Goal: Check status

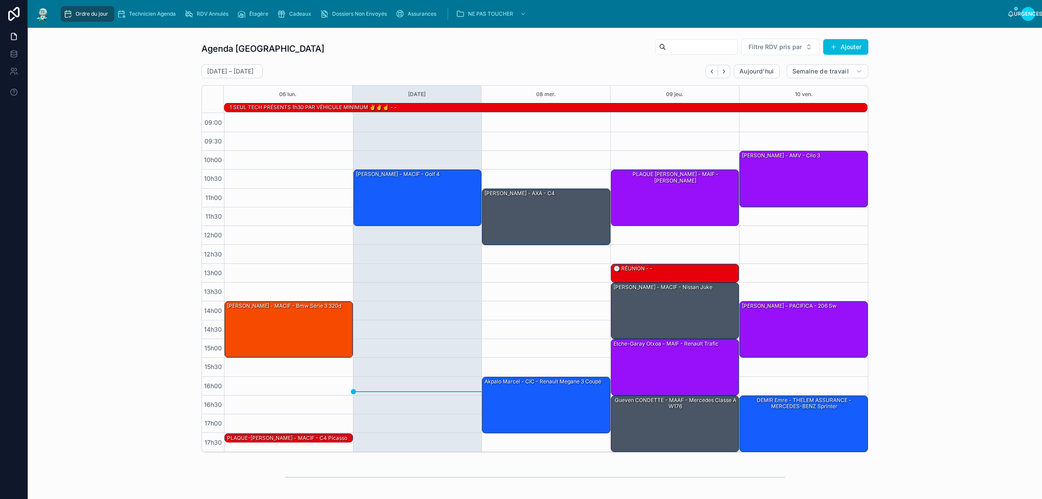
click at [305, 13] on font "Cadeaux" at bounding box center [300, 13] width 22 height 7
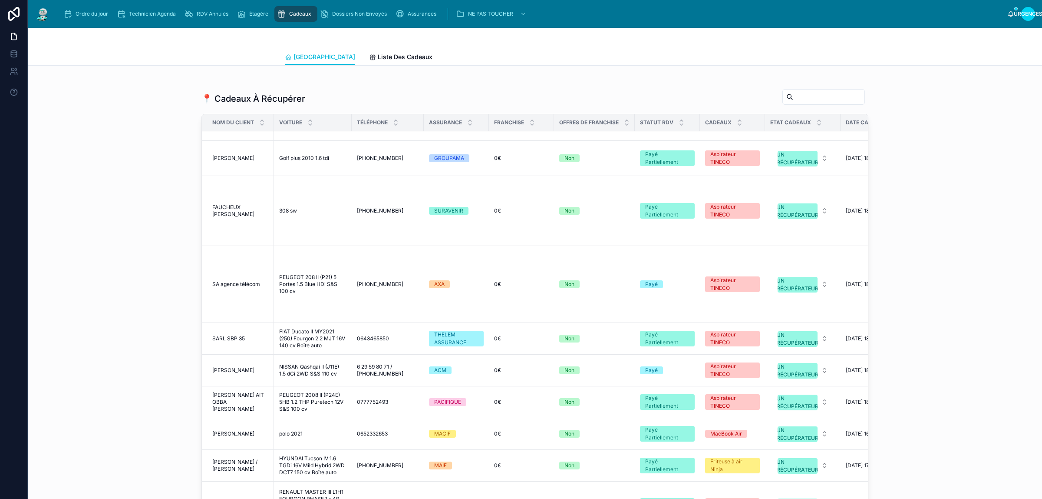
scroll to position [1303, 0]
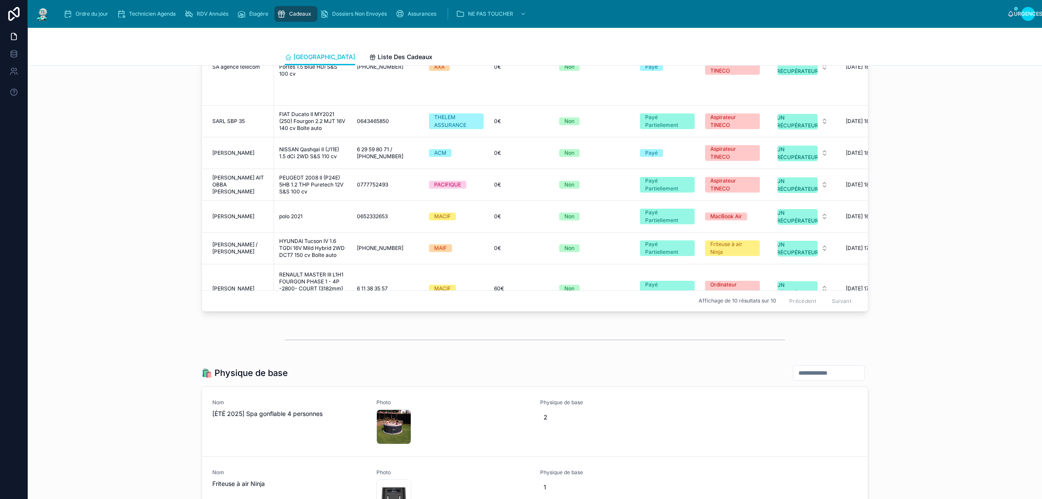
click at [239, 286] on div "[PERSON_NAME] [PERSON_NAME]" at bounding box center [240, 288] width 56 height 7
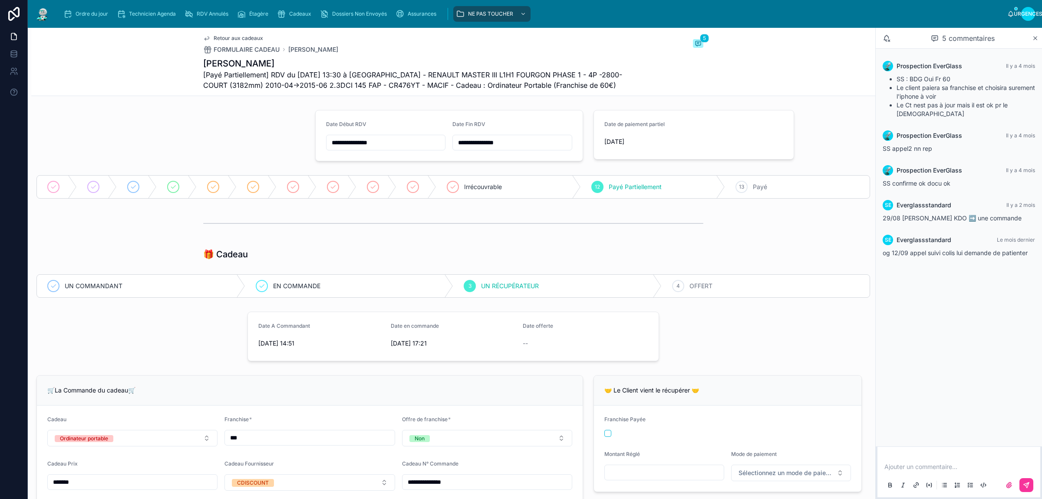
click at [701, 284] on font "OFFERT" at bounding box center [701, 285] width 23 height 7
click at [913, 466] on p at bounding box center [961, 466] width 152 height 9
click at [930, 464] on p at bounding box center [961, 466] width 152 height 9
click at [960, 465] on span "**********" at bounding box center [932, 466] width 94 height 6
click at [1025, 484] on icon at bounding box center [1026, 484] width 5 height 5
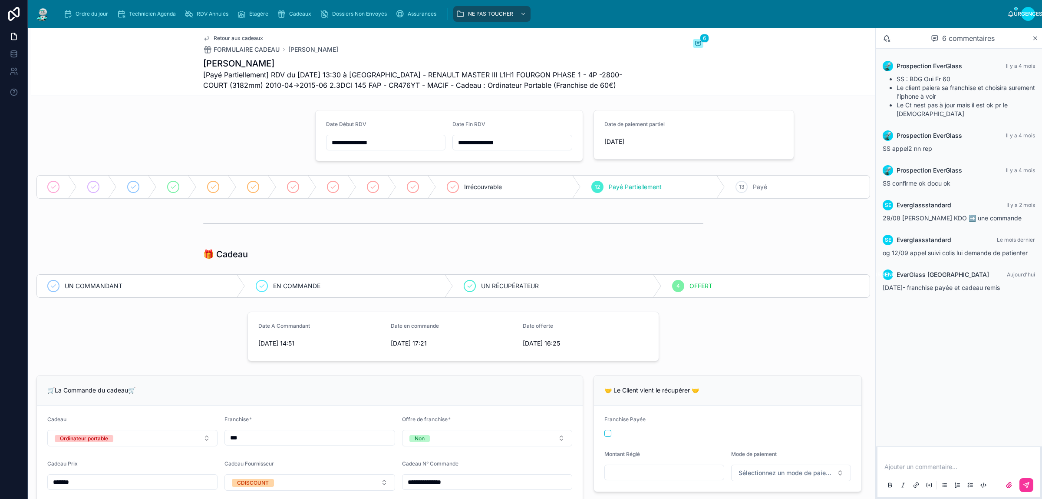
click at [297, 18] on div "Cadeaux" at bounding box center [296, 14] width 38 height 14
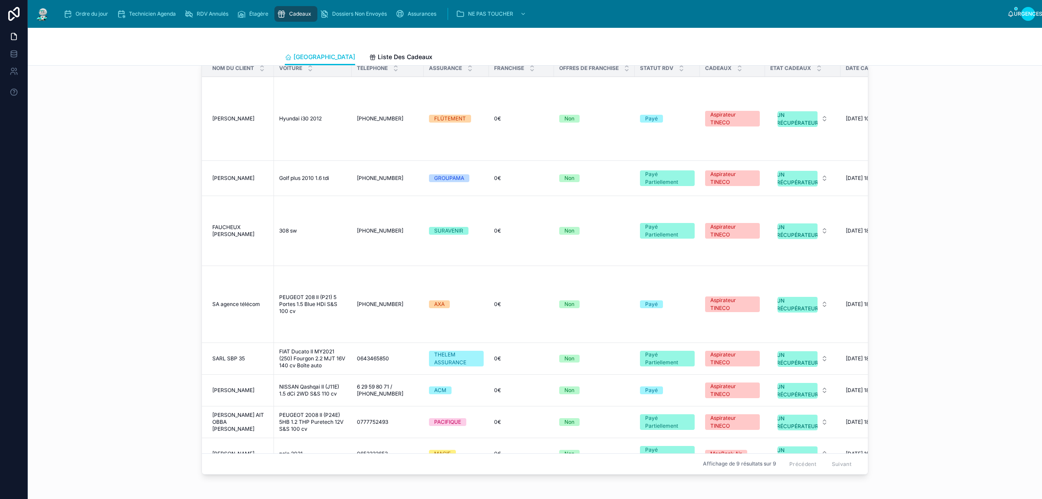
click at [89, 18] on div "Ordre du jour" at bounding box center [87, 14] width 48 height 14
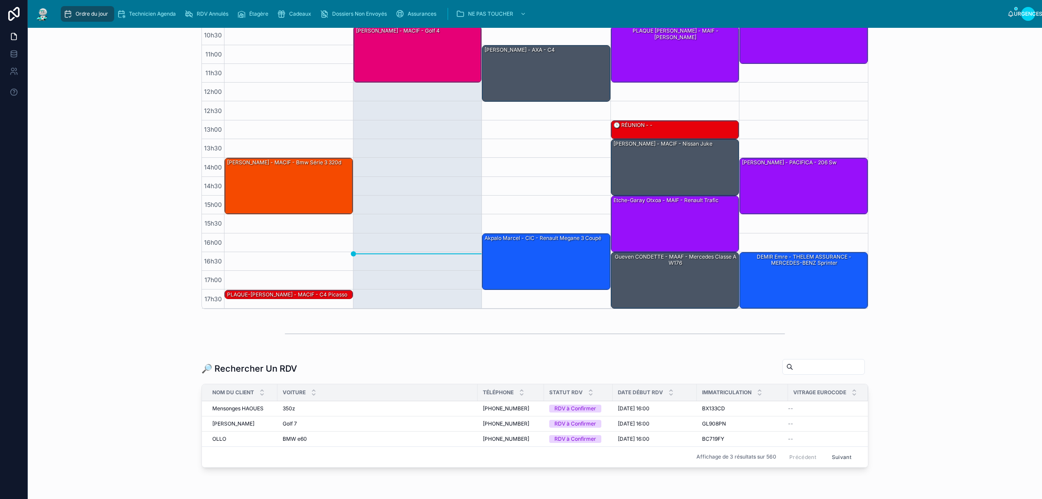
scroll to position [79, 0]
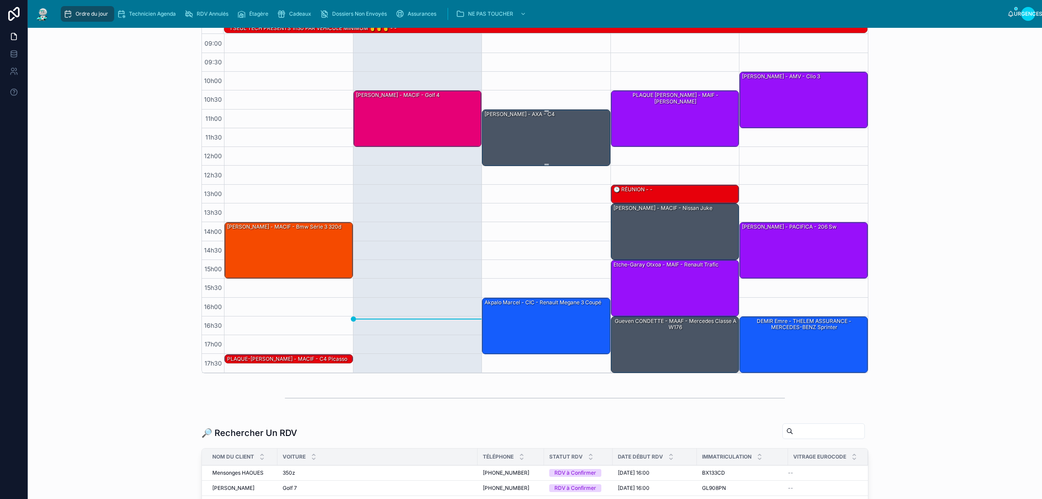
click at [526, 143] on div "[PERSON_NAME] - AXA - C4" at bounding box center [547, 137] width 126 height 55
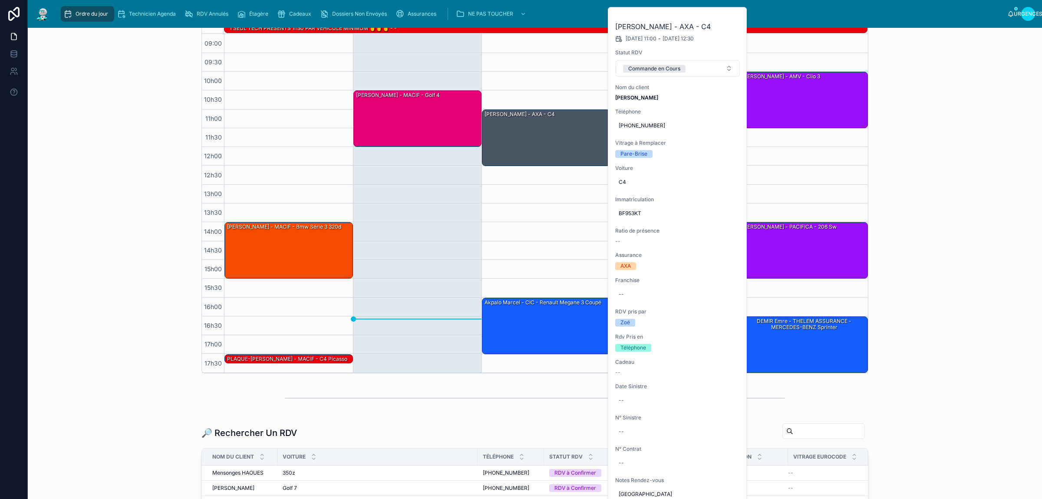
click at [0, 0] on icon at bounding box center [0, 0] width 0 height 0
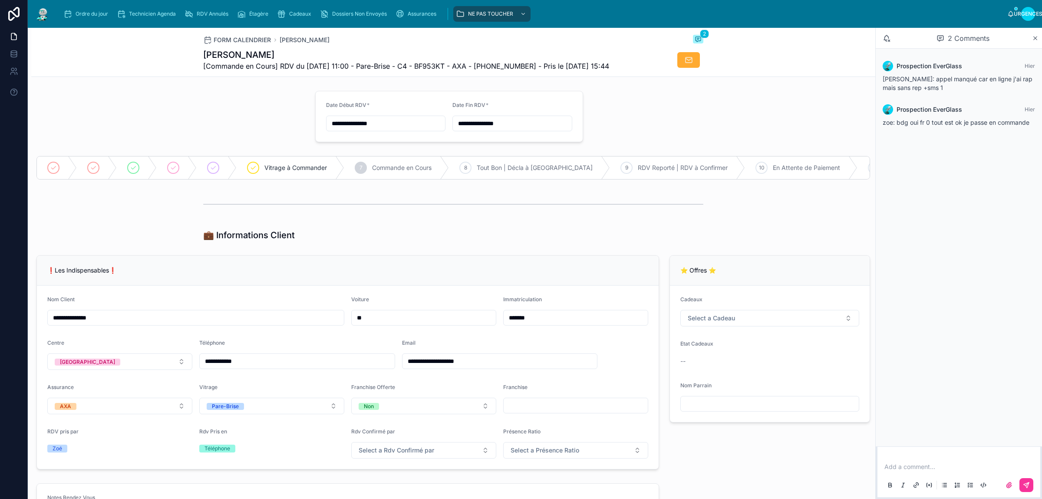
click at [292, 10] on font "Cadeaux" at bounding box center [300, 13] width 22 height 7
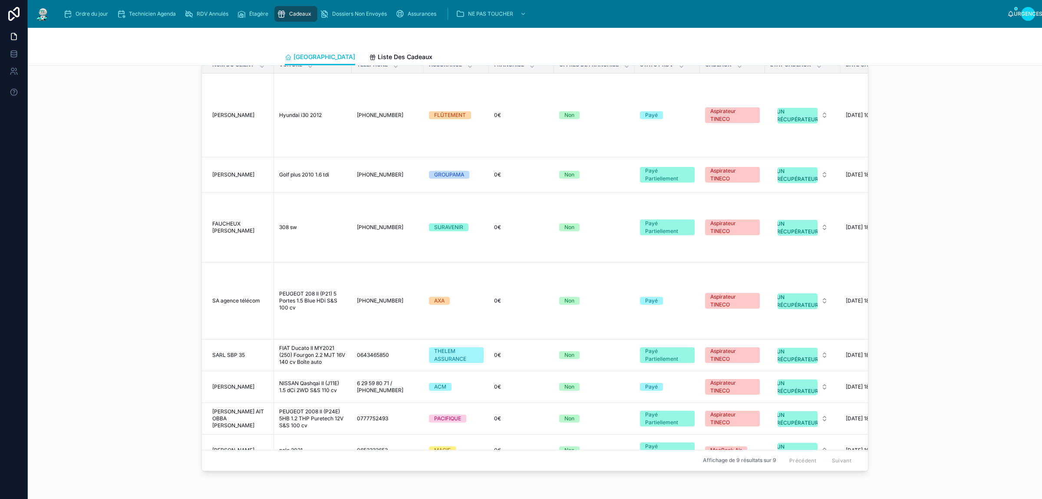
scroll to position [33, 0]
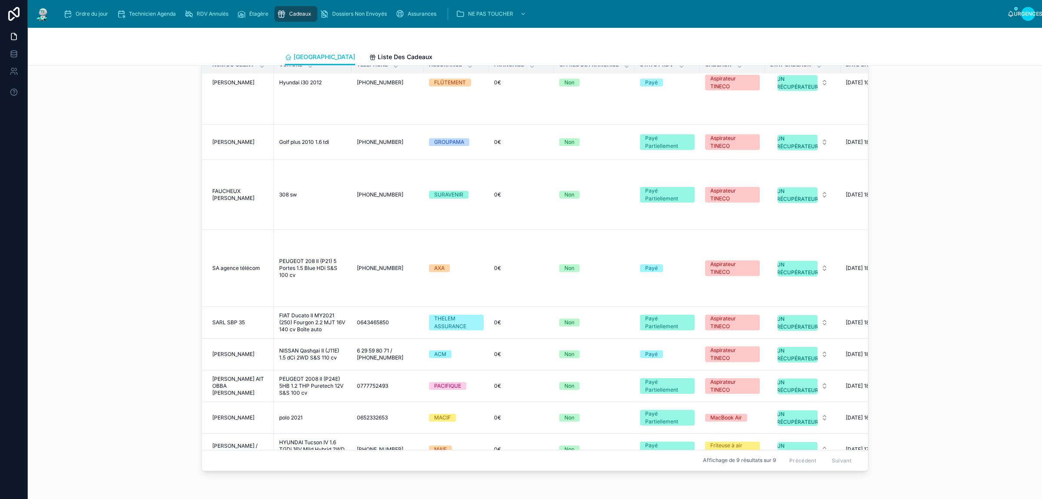
click at [230, 208] on td "FAUCHEUX Julien FAUCHEUX Julien" at bounding box center [238, 194] width 72 height 70
click at [231, 207] on td "FAUCHEUX Julien FAUCHEUX Julien" at bounding box center [238, 194] width 72 height 70
click at [231, 201] on font "FAUCHEUX [PERSON_NAME]" at bounding box center [233, 194] width 42 height 13
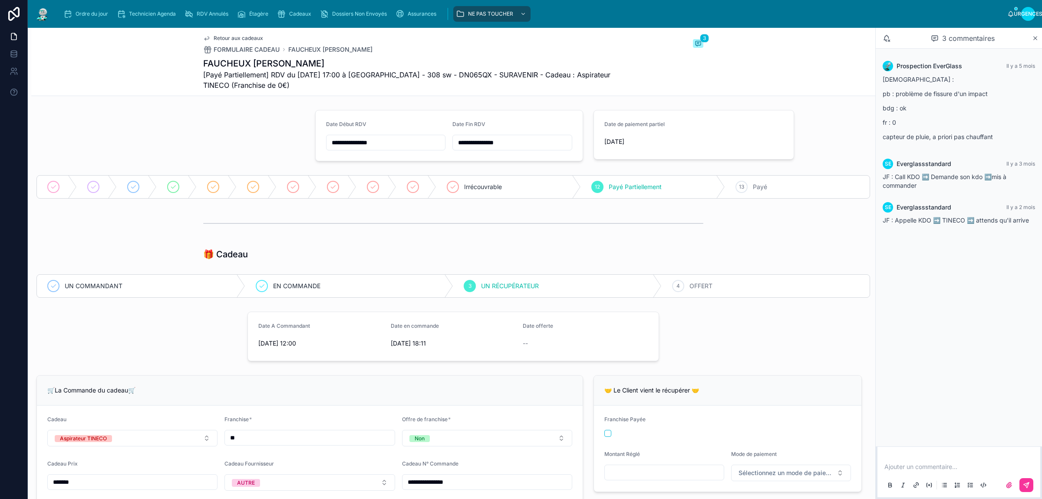
click at [729, 290] on div "4 OFFERT" at bounding box center [766, 285] width 208 height 23
click at [936, 473] on div "Ajouter un commentaire..." at bounding box center [959, 475] width 152 height 36
click at [941, 467] on p at bounding box center [961, 466] width 152 height 9
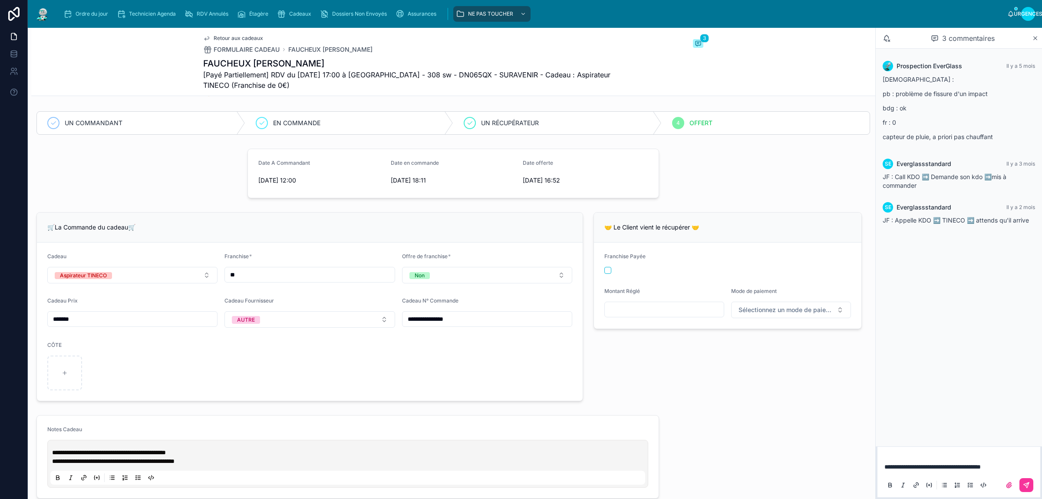
scroll to position [489, 0]
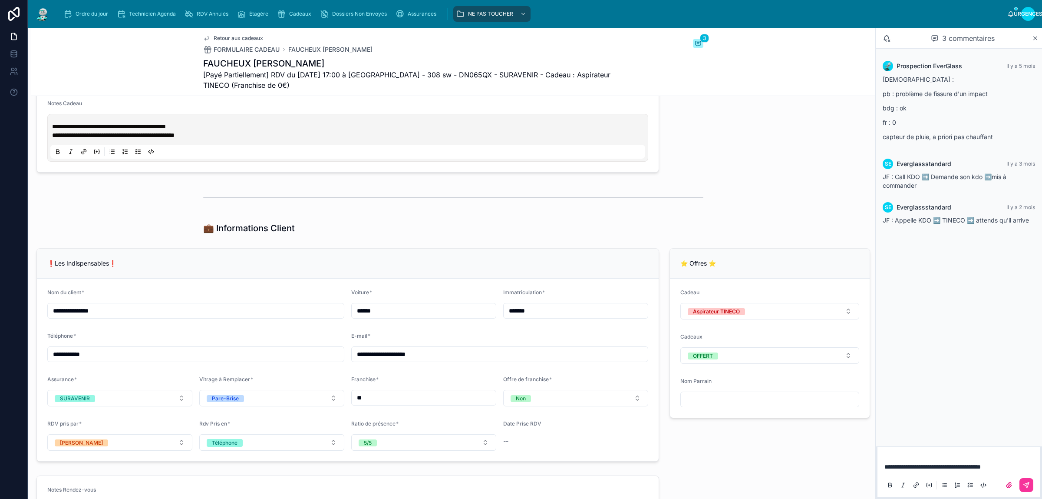
click at [1030, 487] on button at bounding box center [1027, 485] width 14 height 14
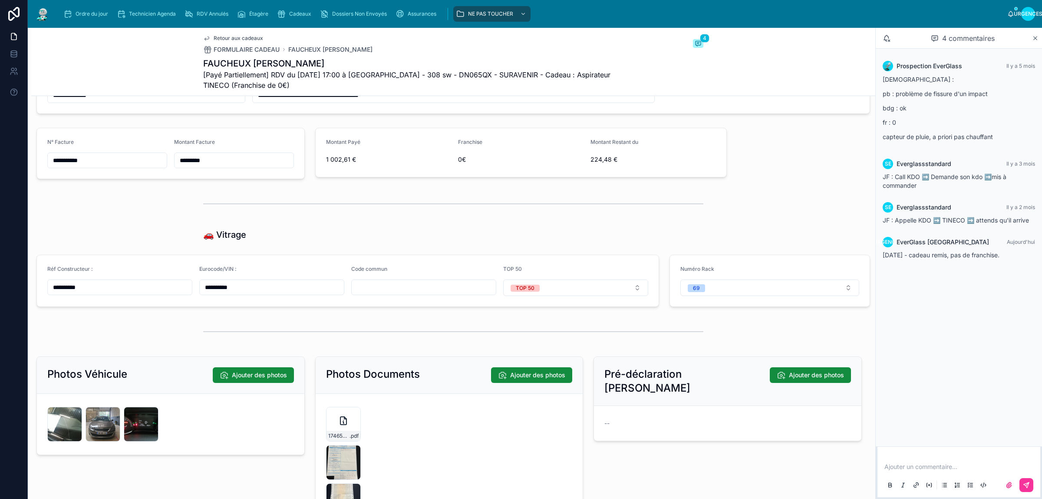
scroll to position [1750, 0]
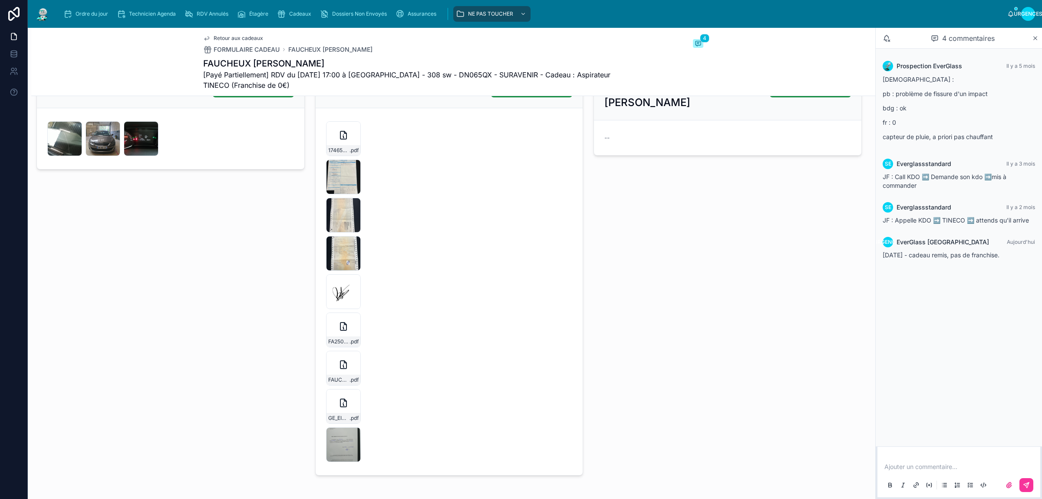
click at [335, 446] on div "IMG_20251007_165341 .jpg" at bounding box center [343, 444] width 35 height 35
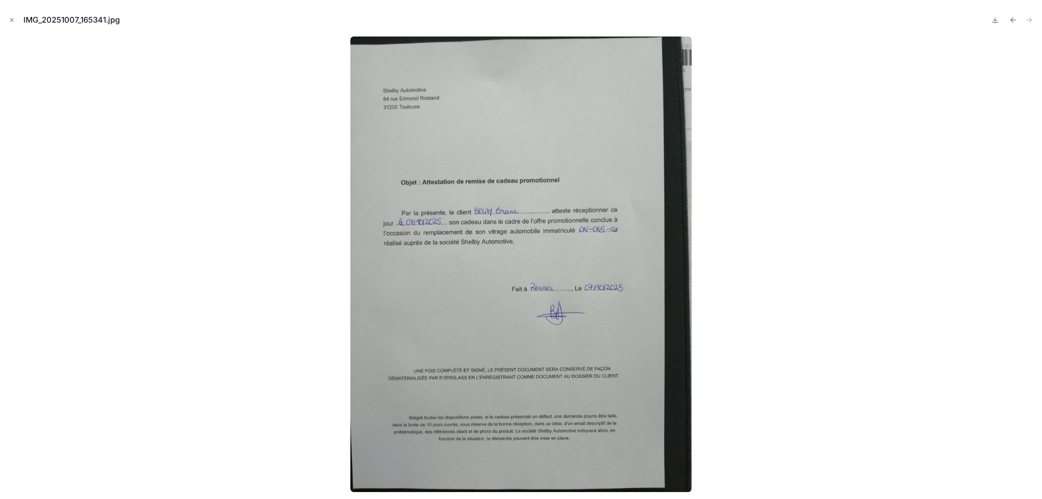
drag, startPoint x: 10, startPoint y: 16, endPoint x: 409, endPoint y: 286, distance: 482.0
click at [11, 16] on button "Fermer la fenêtre modale" at bounding box center [12, 20] width 10 height 10
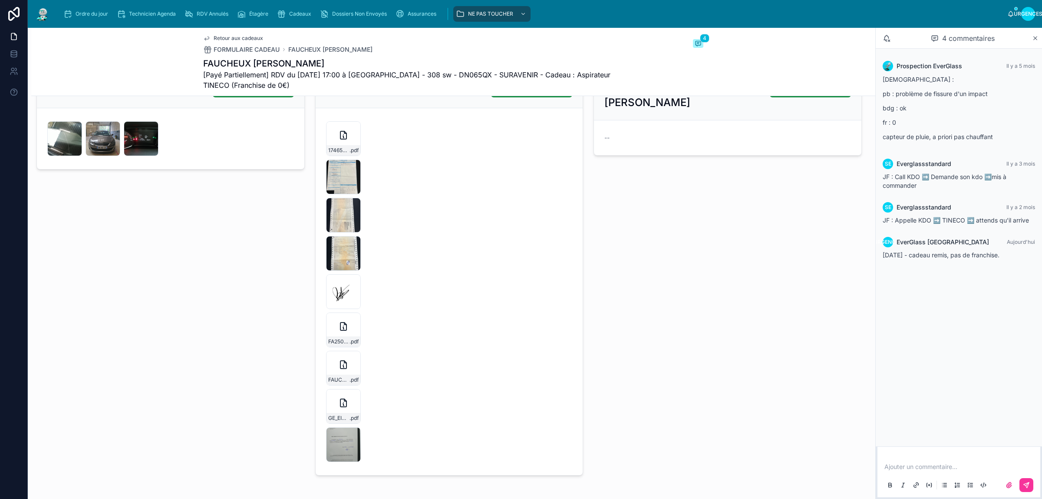
click at [11, 20] on icon at bounding box center [13, 14] width 11 height 14
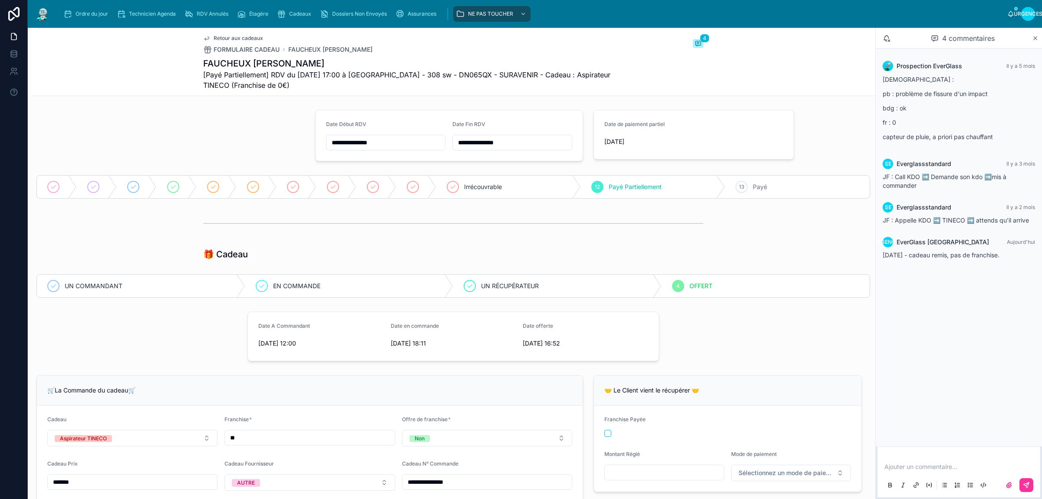
click at [77, 12] on font "Ordre du jour" at bounding box center [92, 13] width 33 height 7
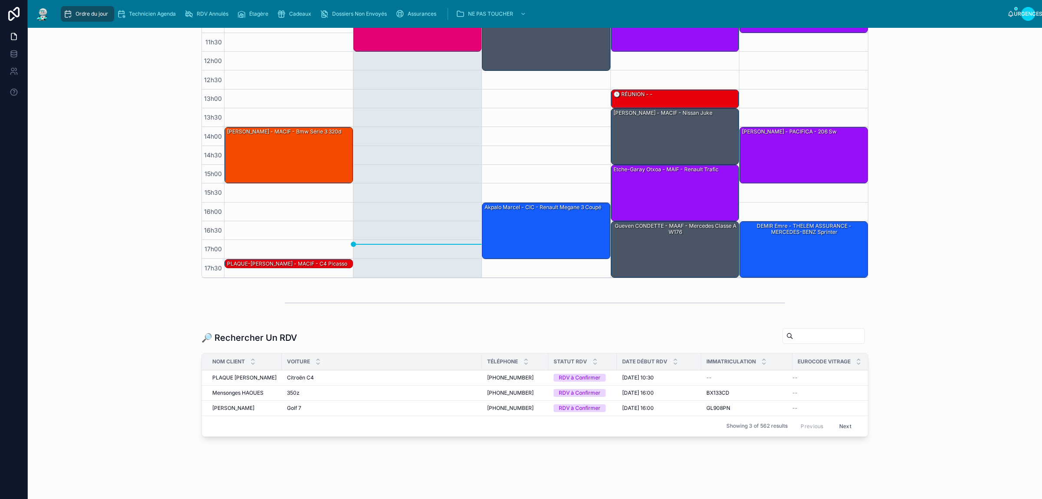
scroll to position [188, 0]
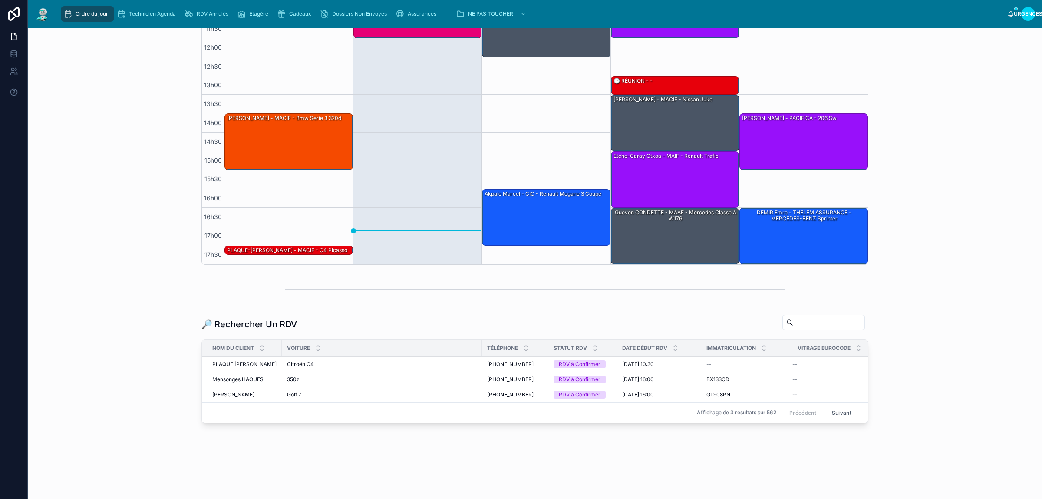
click at [793, 318] on input "text" at bounding box center [828, 322] width 71 height 12
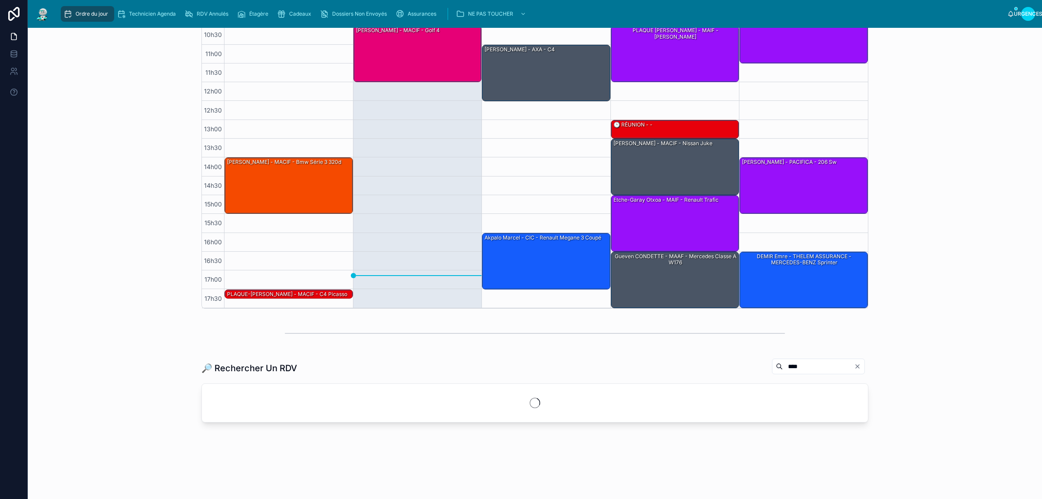
scroll to position [143, 0]
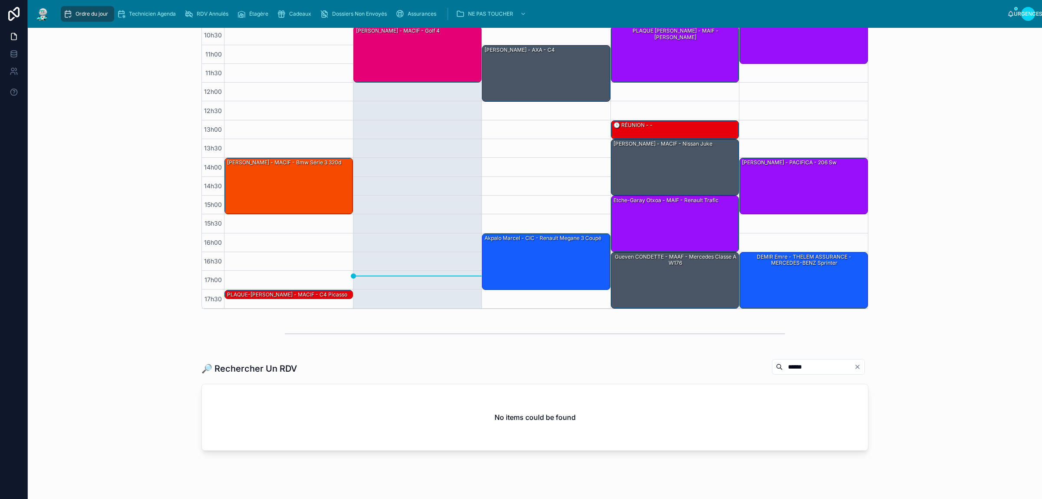
scroll to position [171, 0]
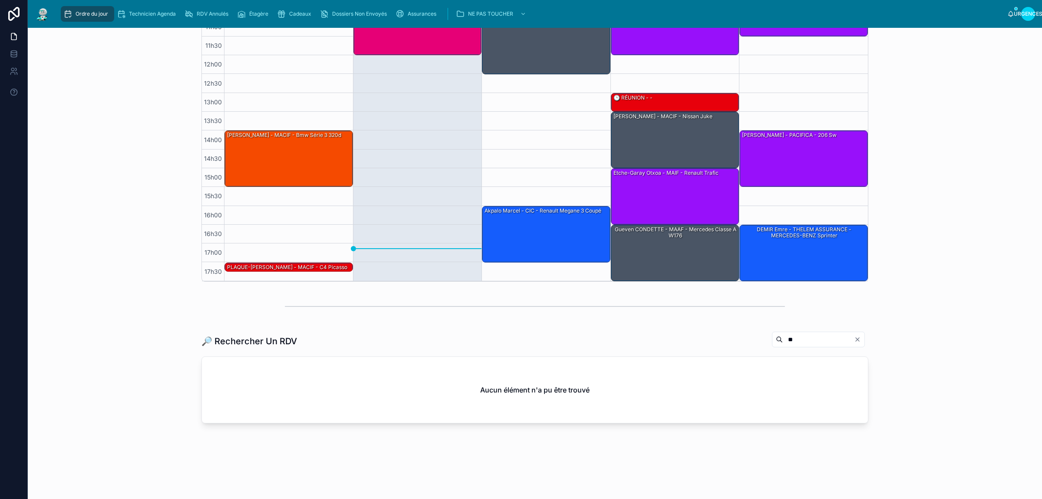
type input "*"
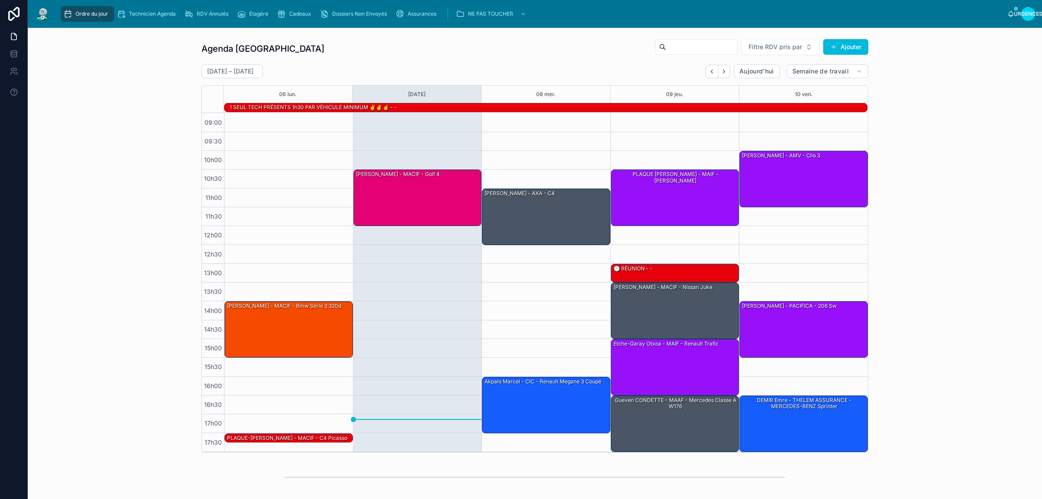
click at [290, 12] on font "Cadeaux" at bounding box center [300, 13] width 22 height 7
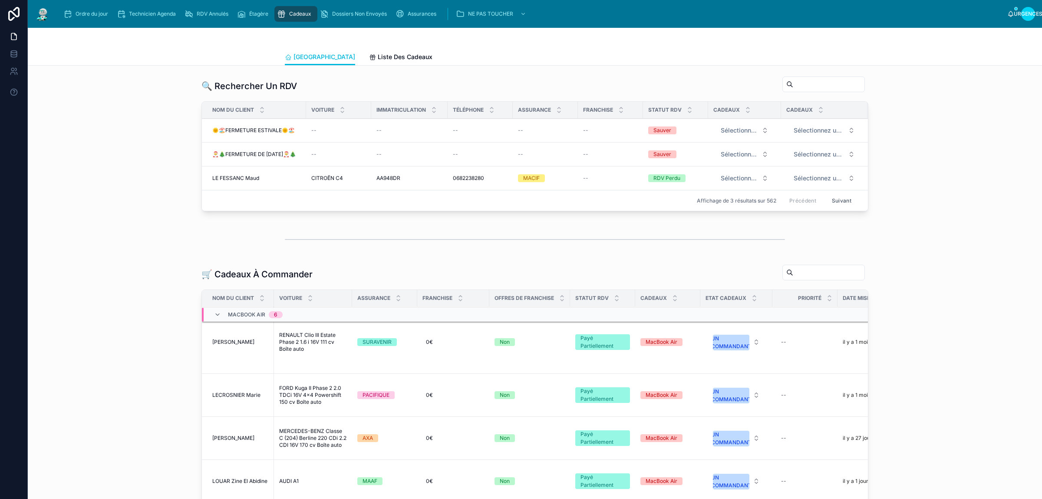
click at [82, 7] on div "Ordre du jour" at bounding box center [87, 14] width 48 height 14
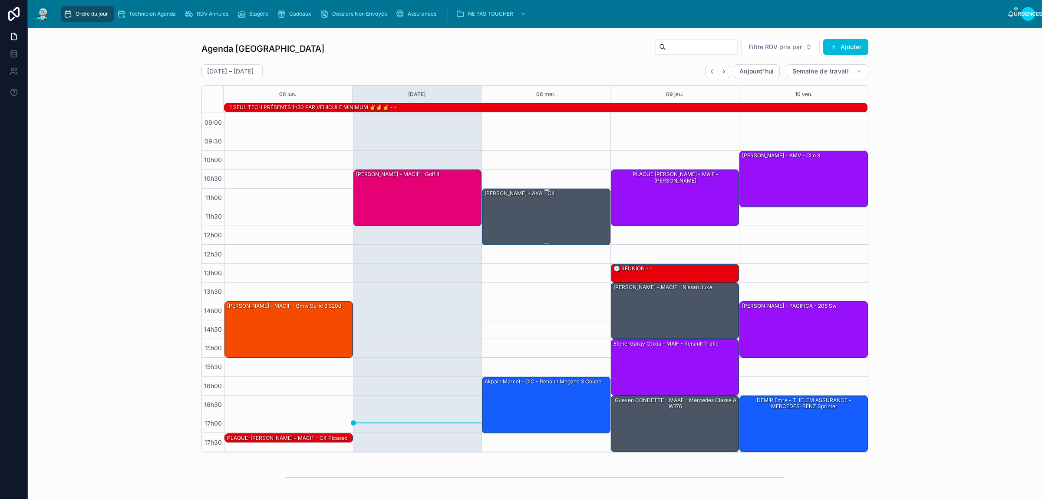
click at [511, 197] on div "[PERSON_NAME] - AXA - C4" at bounding box center [520, 193] width 72 height 8
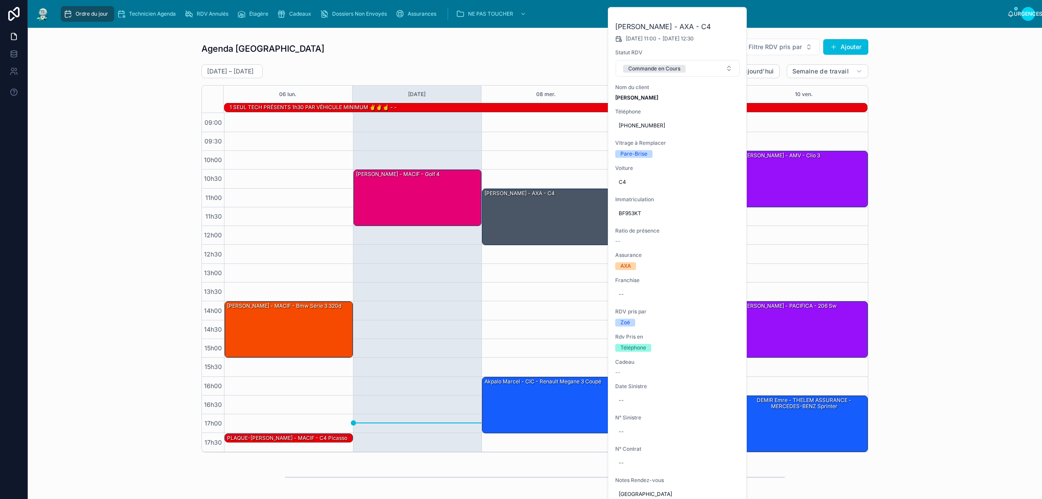
click at [0, 0] on icon at bounding box center [0, 0] width 0 height 0
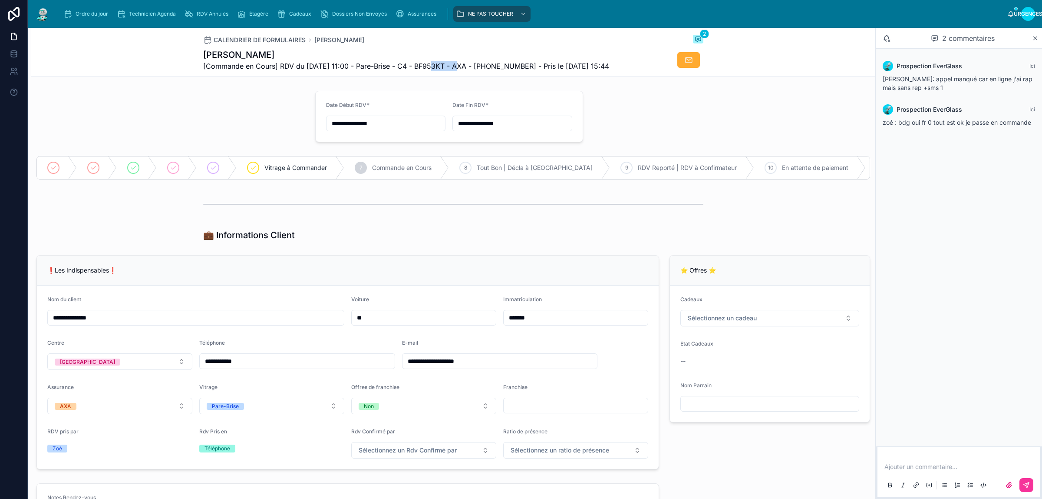
drag, startPoint x: 423, startPoint y: 66, endPoint x: 453, endPoint y: 64, distance: 29.2
click at [453, 64] on font "[Commande en Cours] RDV du [DATE] 11:00 - Pare-Brise - C4 - BF953KT - AXA - [PH…" at bounding box center [406, 66] width 406 height 9
copy font "BF953KT"
click at [165, 97] on div at bounding box center [170, 116] width 279 height 58
click at [93, 14] on font "Ordre du jour" at bounding box center [92, 13] width 33 height 7
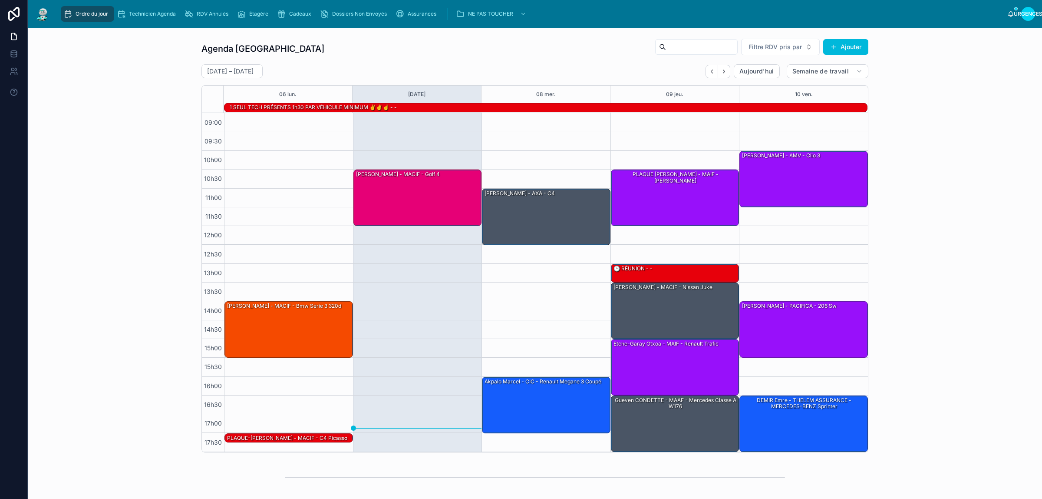
click at [333, 45] on div "Agenda Rennes Filtre RDV pris par [PERSON_NAME]" at bounding box center [535, 48] width 667 height 21
click at [106, 79] on div "Agenda Rennes Filtre RDV pris par Ajouter [DATE] – [DATE] [DATE] Semaine de tra…" at bounding box center [535, 245] width 1001 height 421
click at [127, 79] on div "Agenda Rennes Filtre RDV pris par Ajouter [DATE] – [DATE] [DATE] Semaine de tra…" at bounding box center [535, 245] width 1001 height 421
click at [144, 93] on div "Agenda Rennes Filtre RDV pris par Ajouter [DATE] – [DATE] [DATE] Semaine de tra…" at bounding box center [535, 245] width 1001 height 421
click at [145, 93] on div "Agenda Rennes Filtre RDV pris par Ajouter [DATE] – [DATE] [DATE] Semaine de tra…" at bounding box center [535, 245] width 1001 height 421
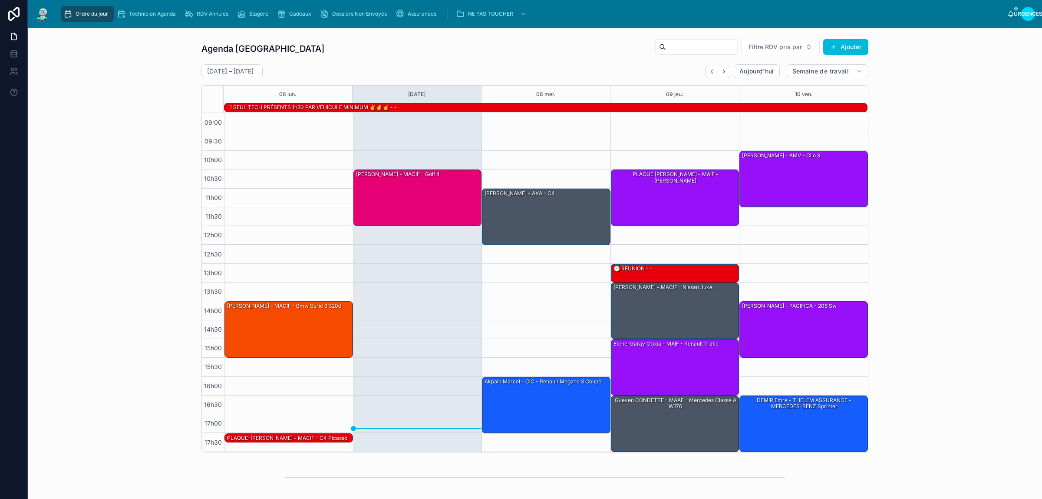
click at [138, 50] on div "Agenda Rennes Filtre RDV pris par Ajouter [DATE] – [DATE] [DATE] Semaine de tra…" at bounding box center [535, 245] width 1001 height 421
click at [162, 57] on div "Agenda Rennes Filtre RDV pris par Ajouter [DATE] – [DATE] [DATE] Semaine de tra…" at bounding box center [535, 245] width 1001 height 421
